Goal: Task Accomplishment & Management: Use online tool/utility

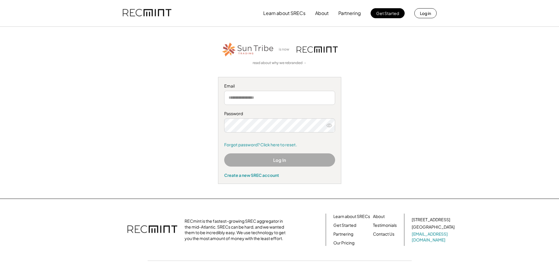
click at [270, 160] on button "Log In" at bounding box center [279, 159] width 111 height 13
type input "**********"
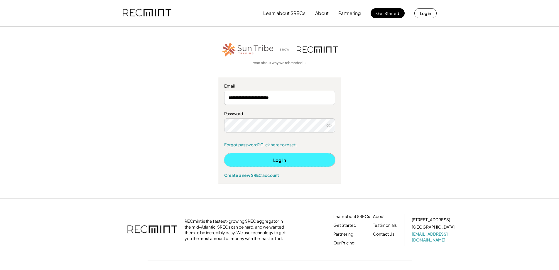
click at [282, 157] on button "Log In" at bounding box center [279, 159] width 111 height 13
